Goal: Obtain resource: Download file/media

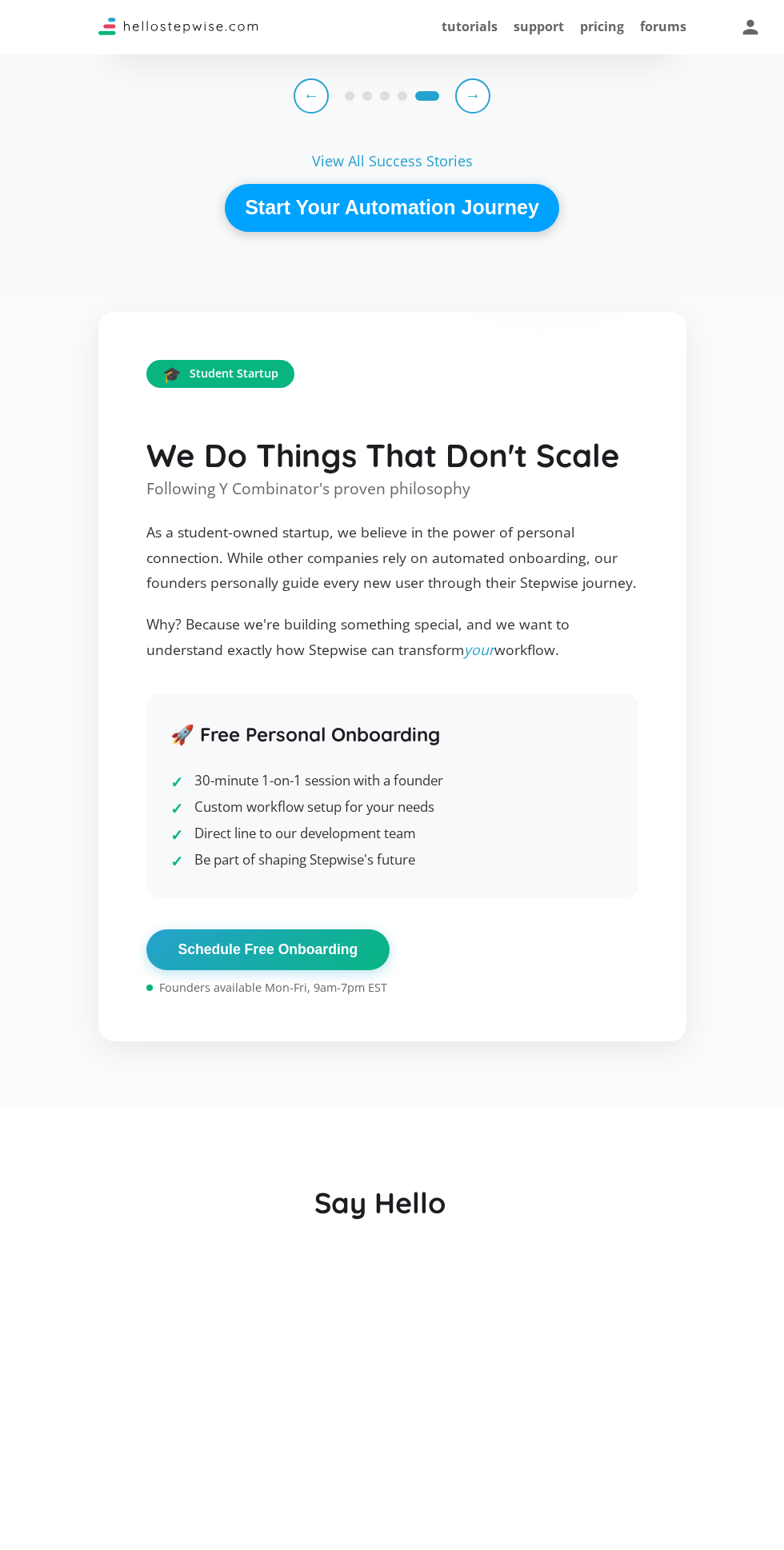
scroll to position [2385, 0]
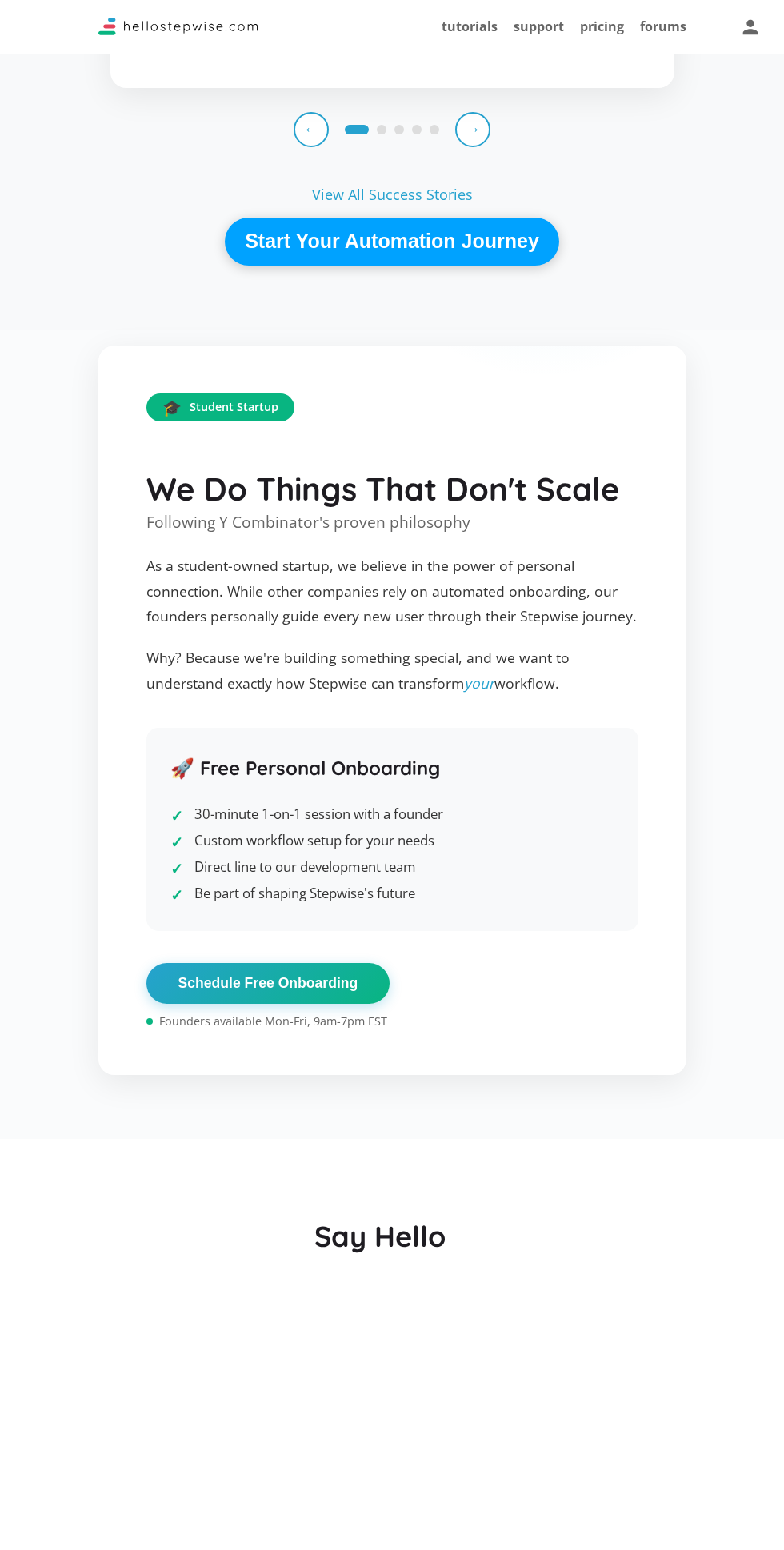
click at [471, 265] on button "Start Your Automation Journey" at bounding box center [392, 241] width 334 height 48
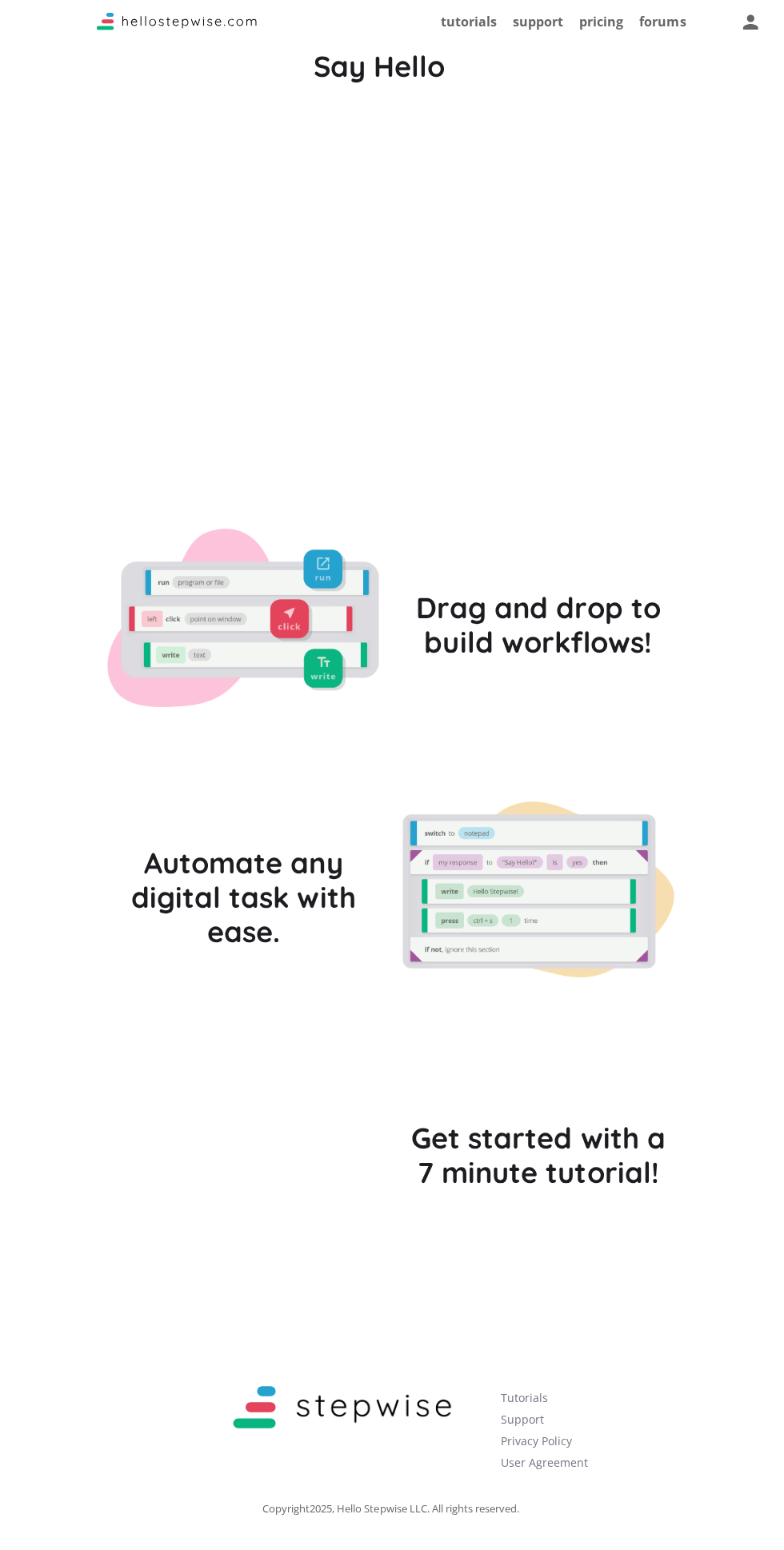
scroll to position [3569, 0]
click at [651, 485] on div "Say Hello" at bounding box center [392, 229] width 588 height 512
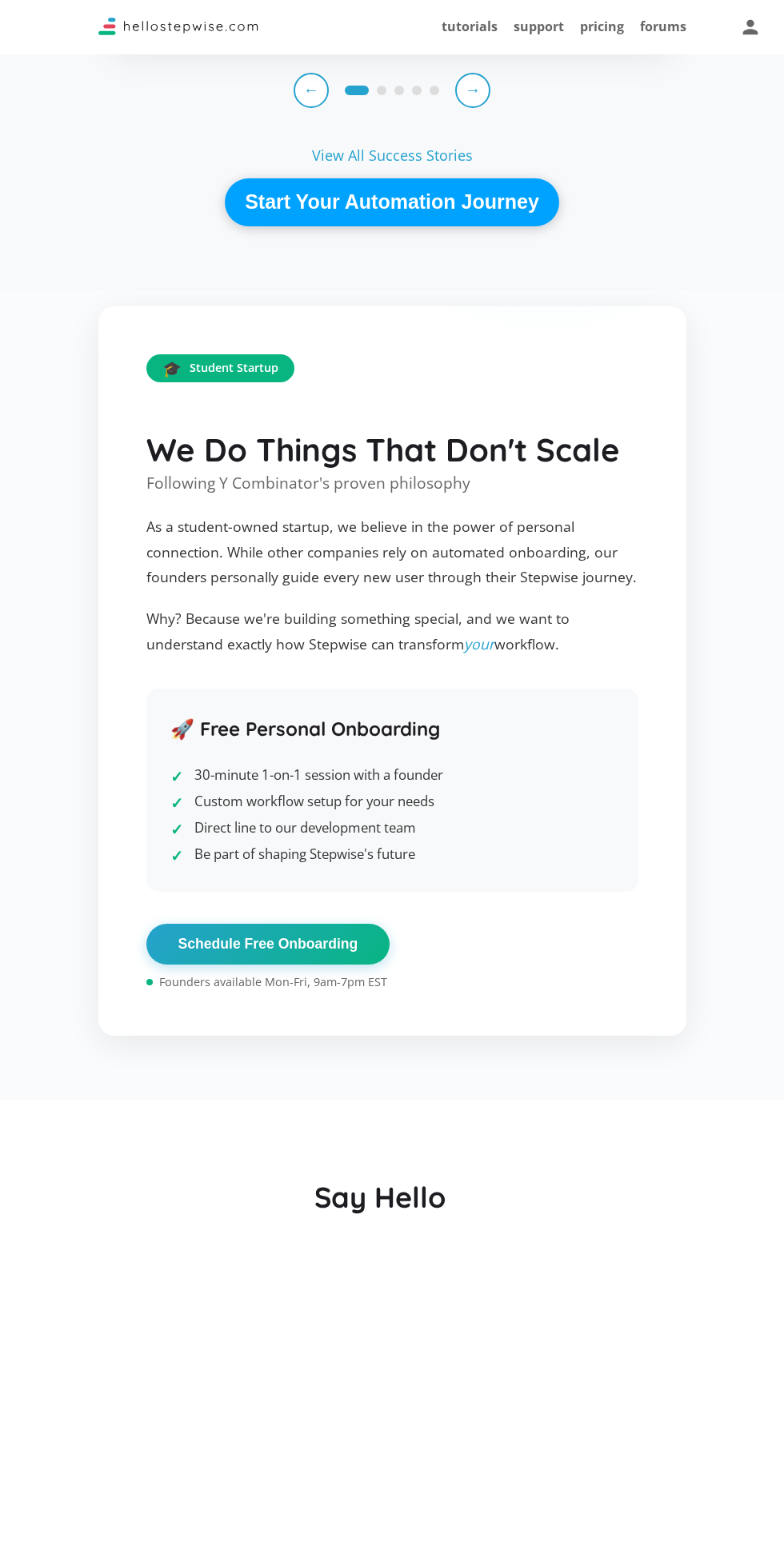
scroll to position [2422, 0]
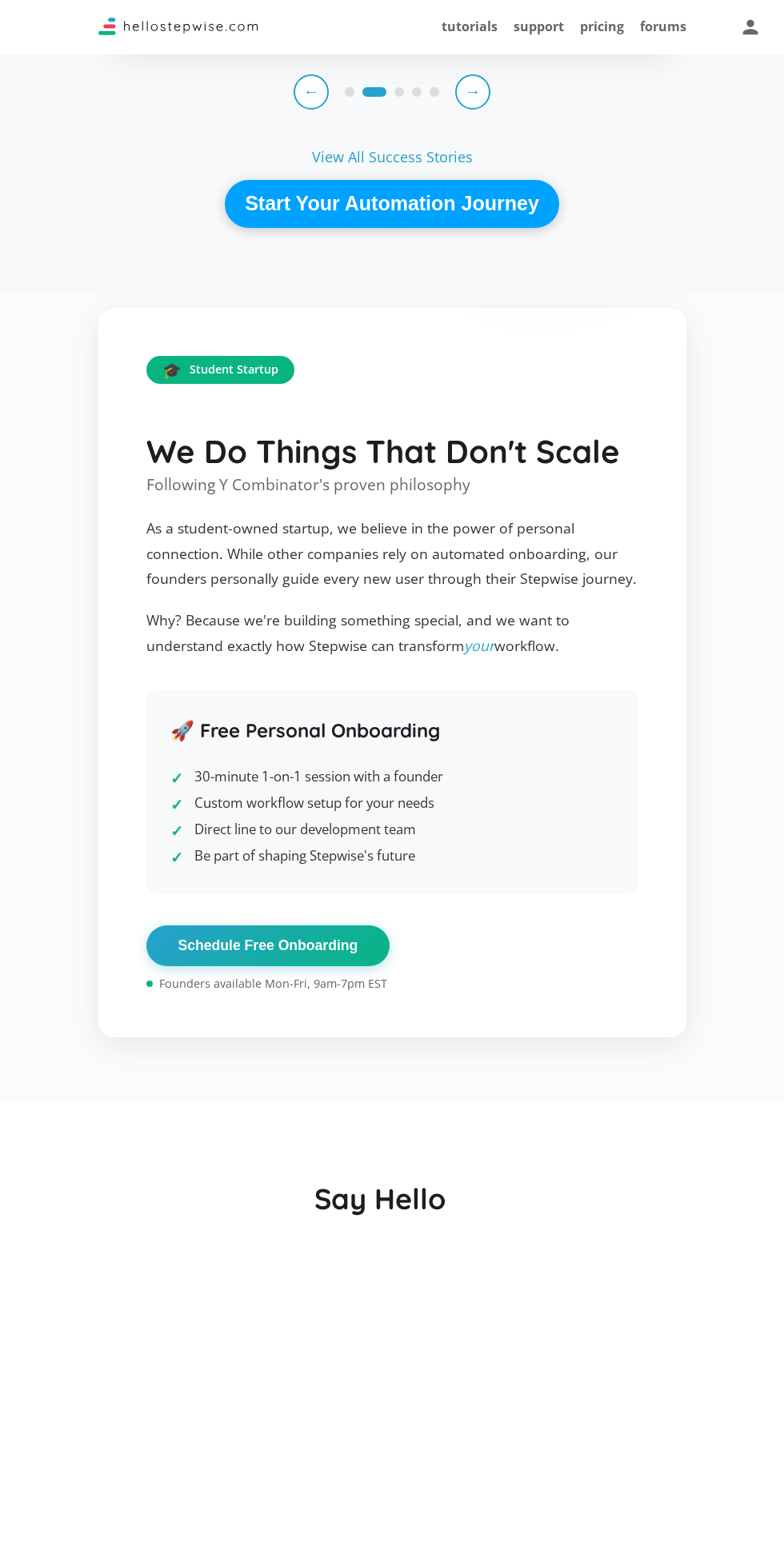
click at [505, 228] on button "Start Your Automation Journey" at bounding box center [392, 204] width 334 height 48
